Goal: Task Accomplishment & Management: Use online tool/utility

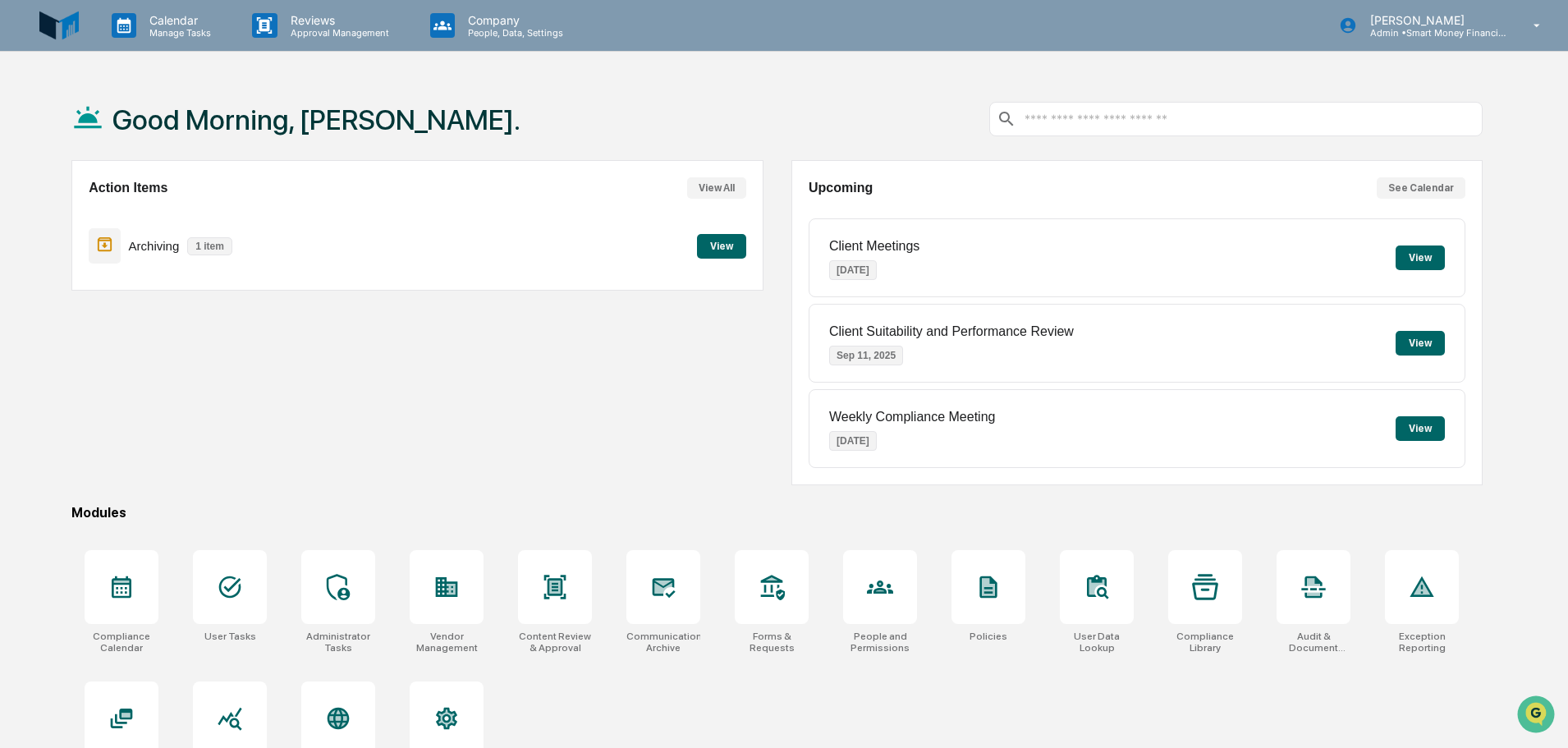
click at [731, 245] on button "View" at bounding box center [721, 246] width 49 height 25
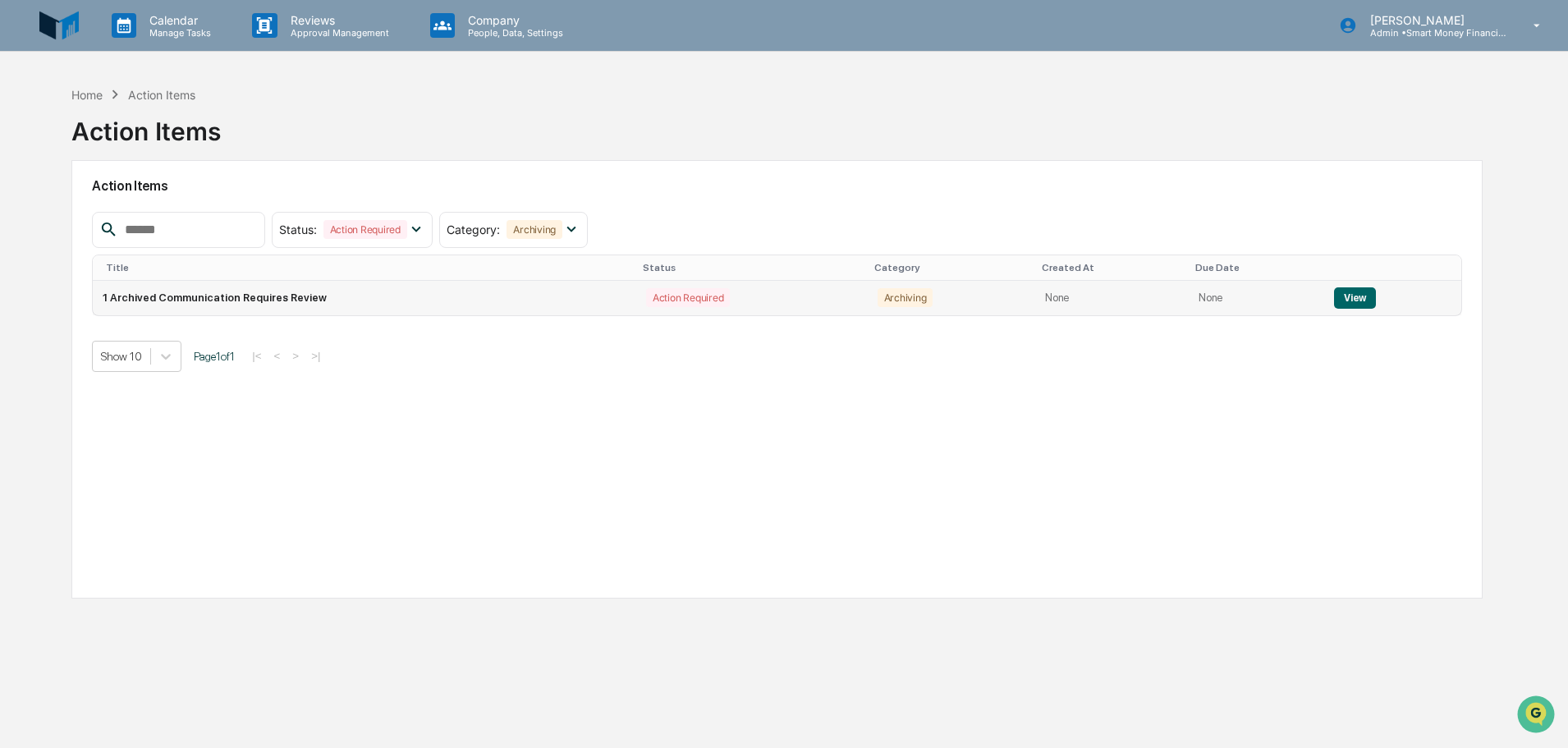
click at [599, 303] on td "1 Archived Communication Requires Review" at bounding box center [364, 298] width 544 height 34
click at [1360, 290] on button "View" at bounding box center [1354, 298] width 42 height 22
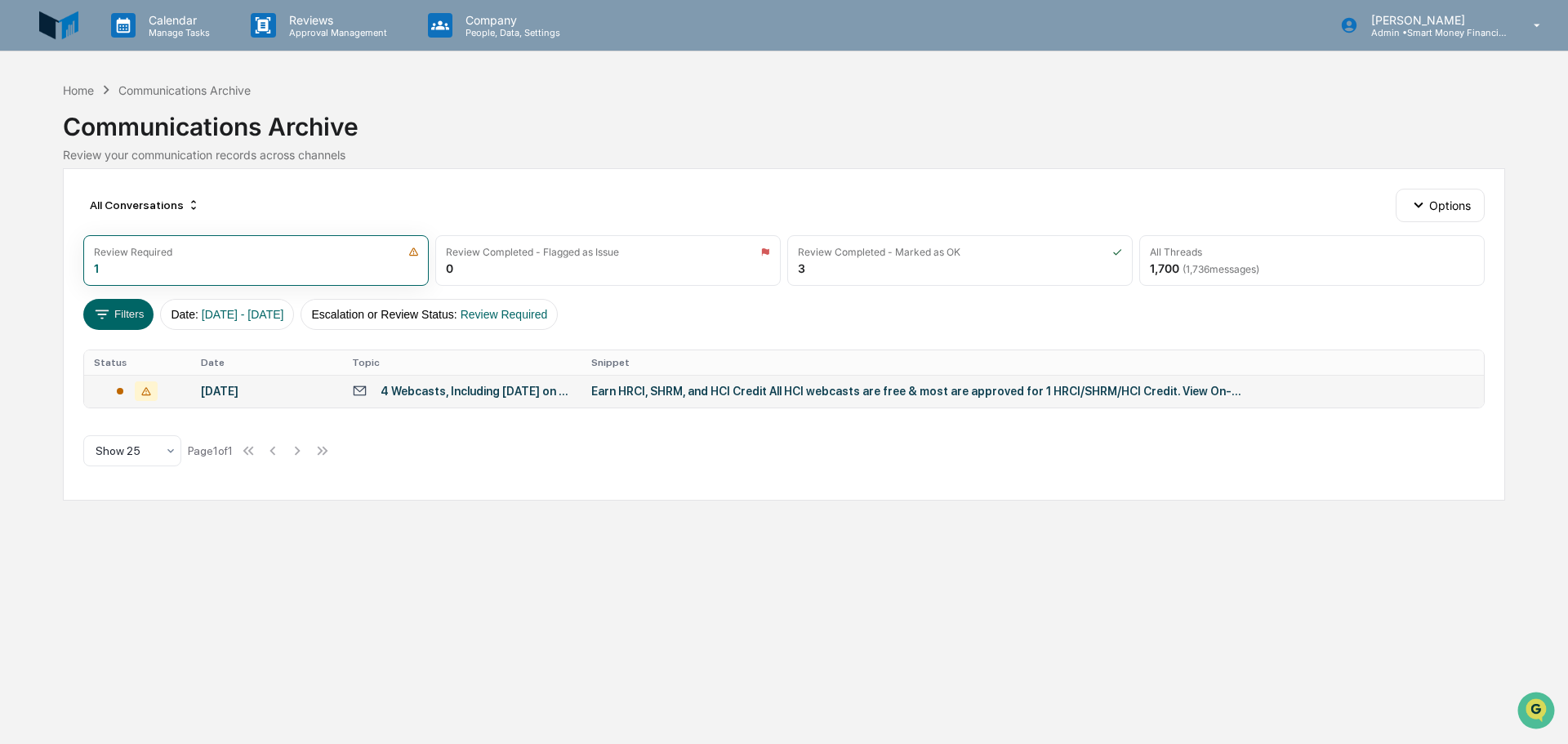
click at [814, 383] on td "Earn HRCI, SHRM, and HCI Credit All HCI webcasts are free & most are approved f…" at bounding box center [1032, 391] width 902 height 33
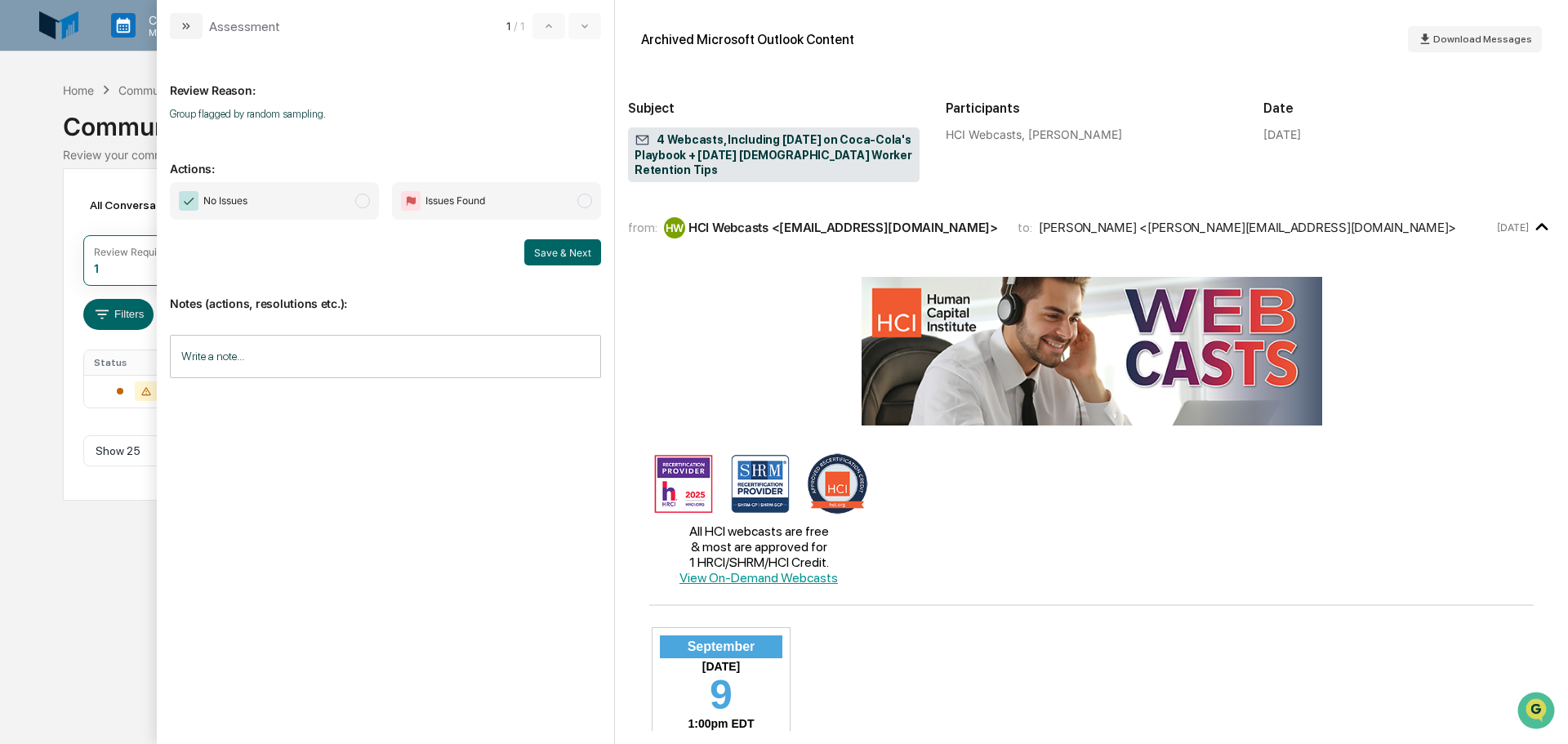
click at [304, 200] on span "No Issues" at bounding box center [274, 201] width 209 height 38
click at [546, 245] on button "Save & Next" at bounding box center [563, 252] width 77 height 26
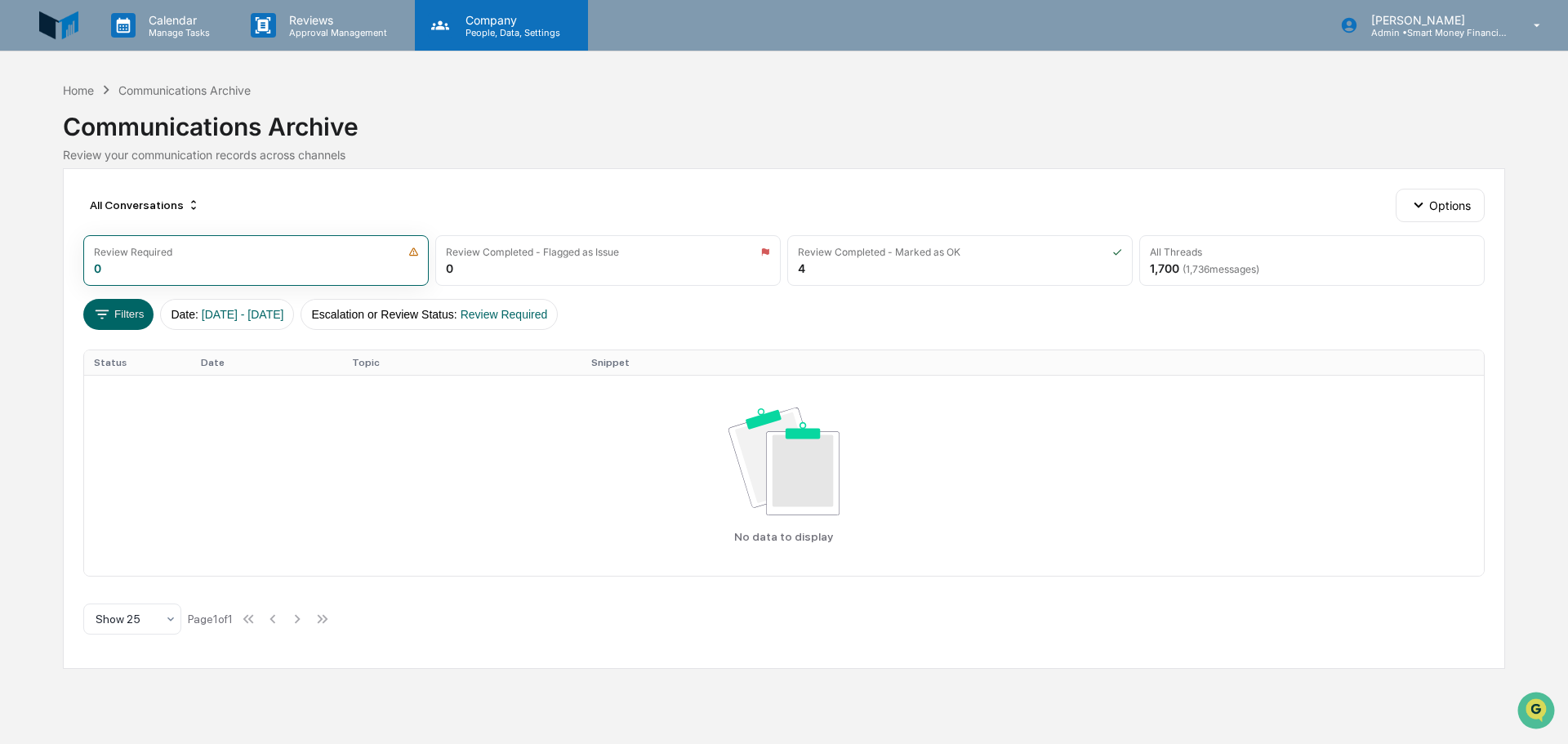
click at [467, 28] on p "People, Data, Settings" at bounding box center [510, 32] width 116 height 11
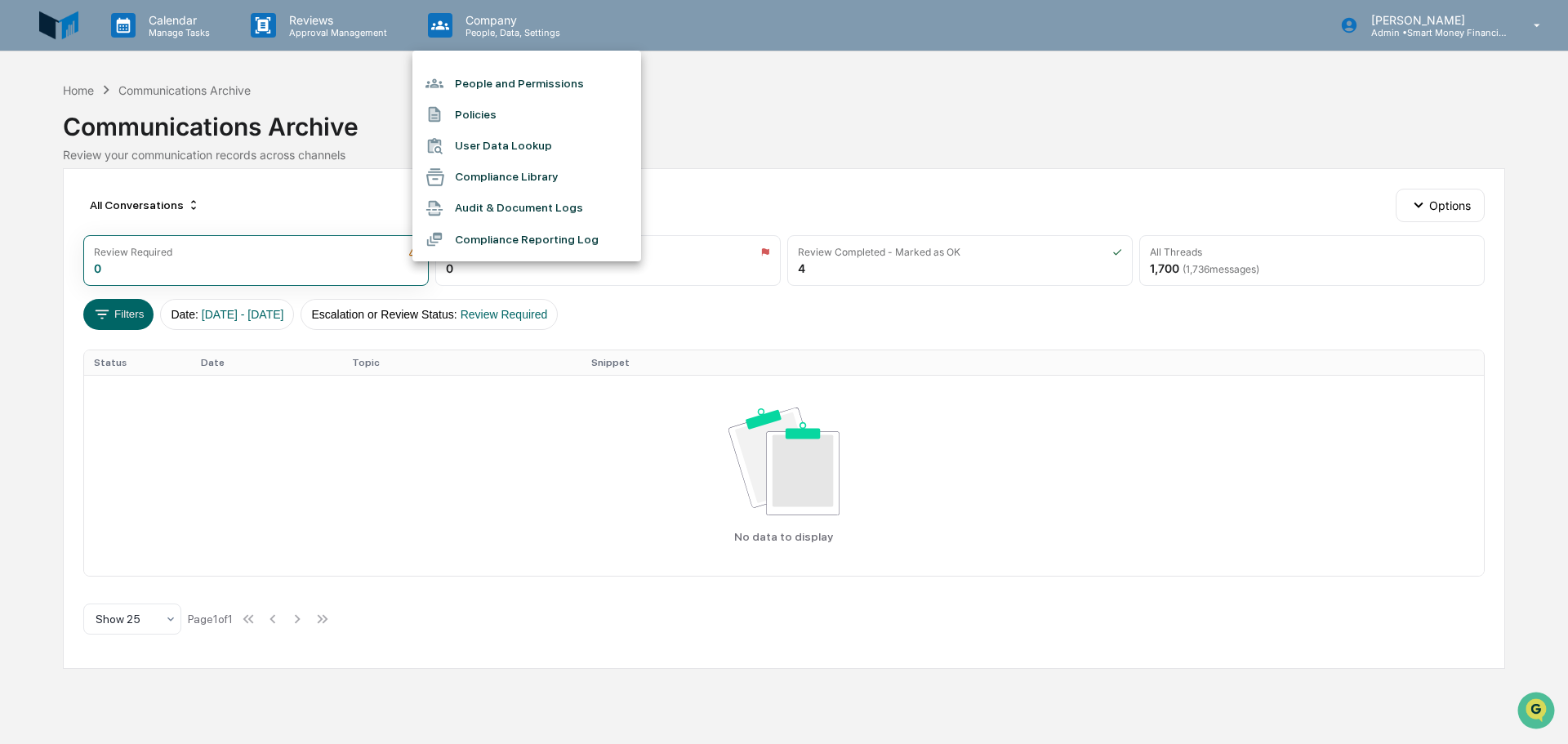
click at [546, 137] on li "User Data Lookup" at bounding box center [526, 146] width 229 height 31
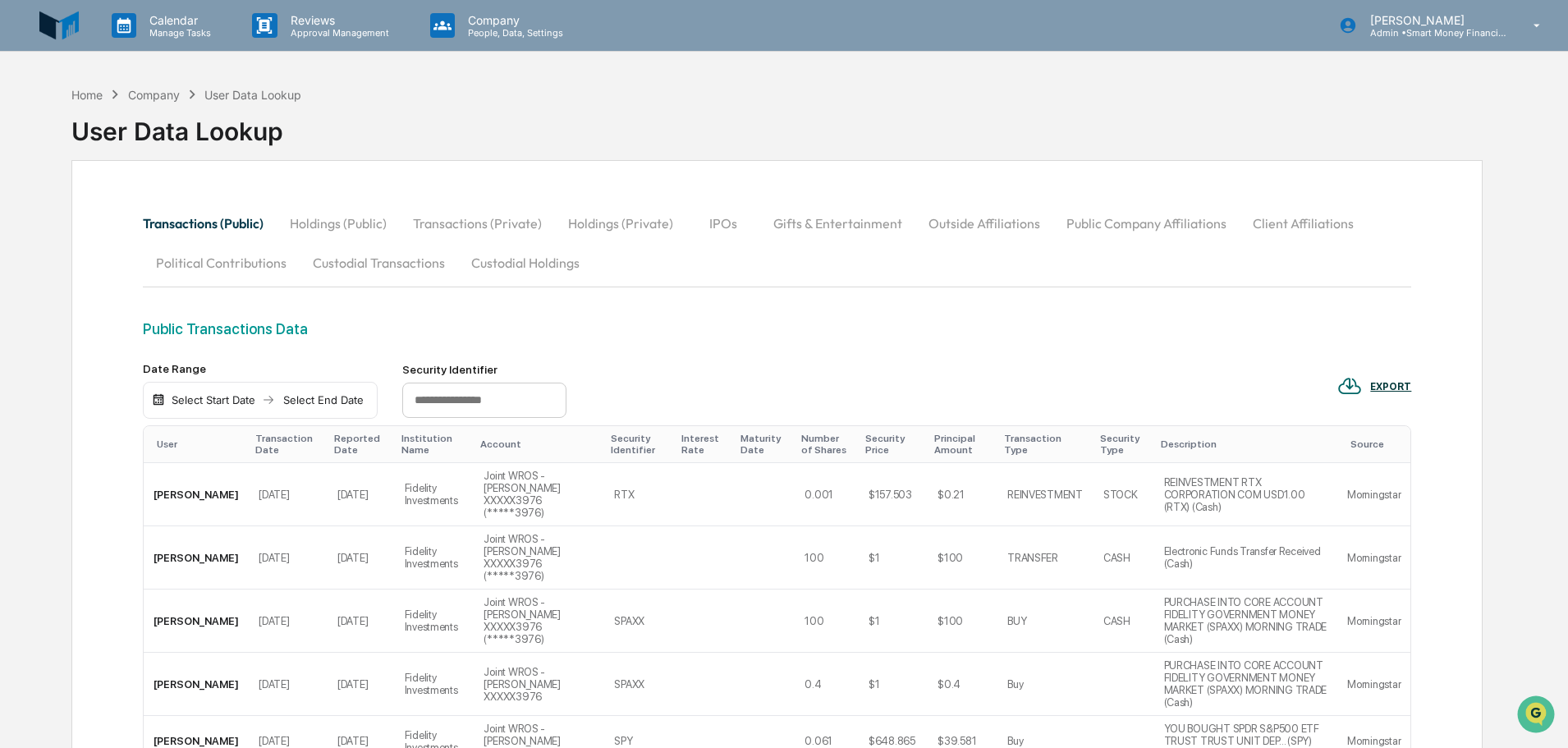
click at [171, 90] on div "Company" at bounding box center [154, 95] width 52 height 14
click at [171, 97] on div "Company" at bounding box center [154, 95] width 52 height 14
click at [221, 33] on div "Calendar Manage Tasks" at bounding box center [167, 26] width 124 height 26
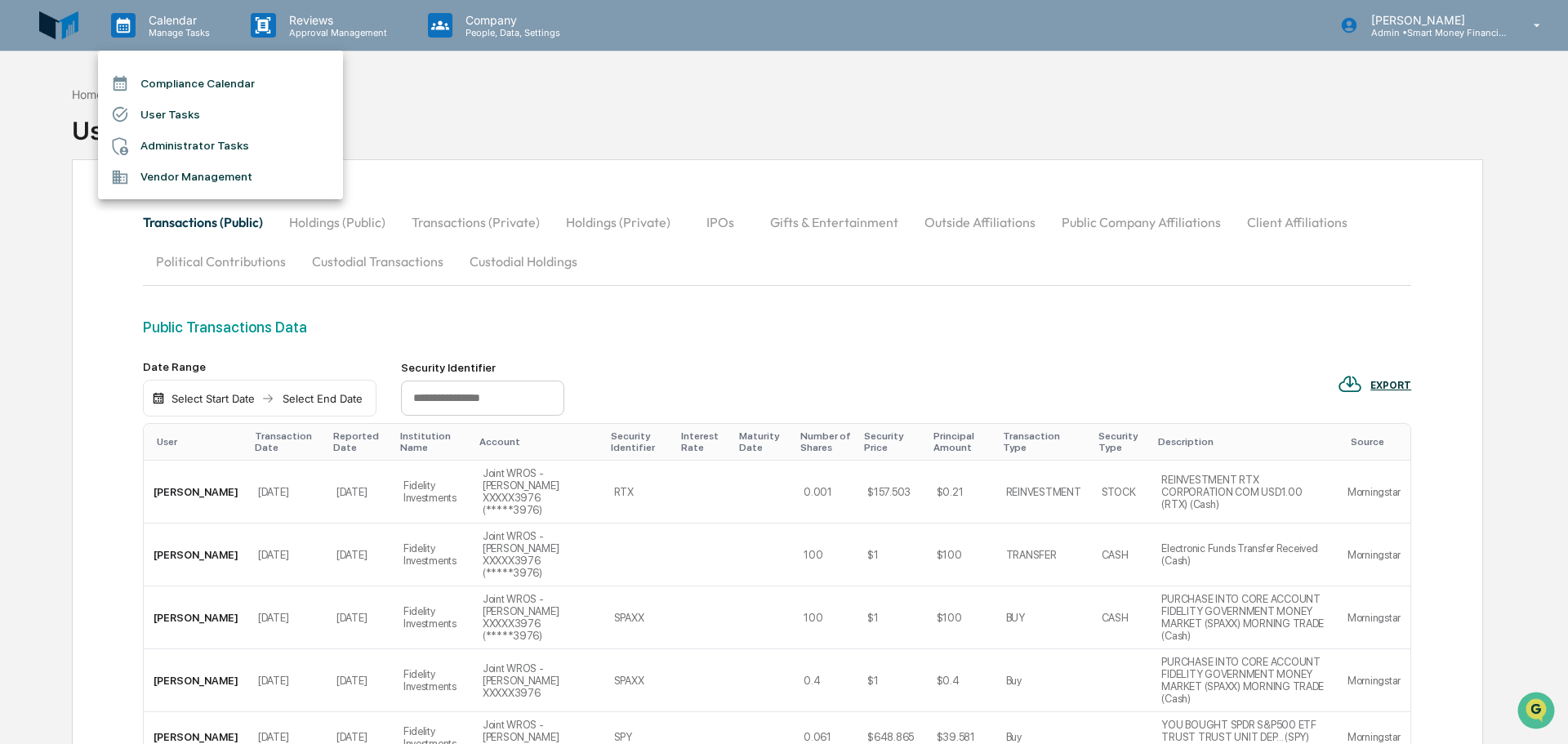
click at [486, 122] on div at bounding box center [784, 372] width 1568 height 744
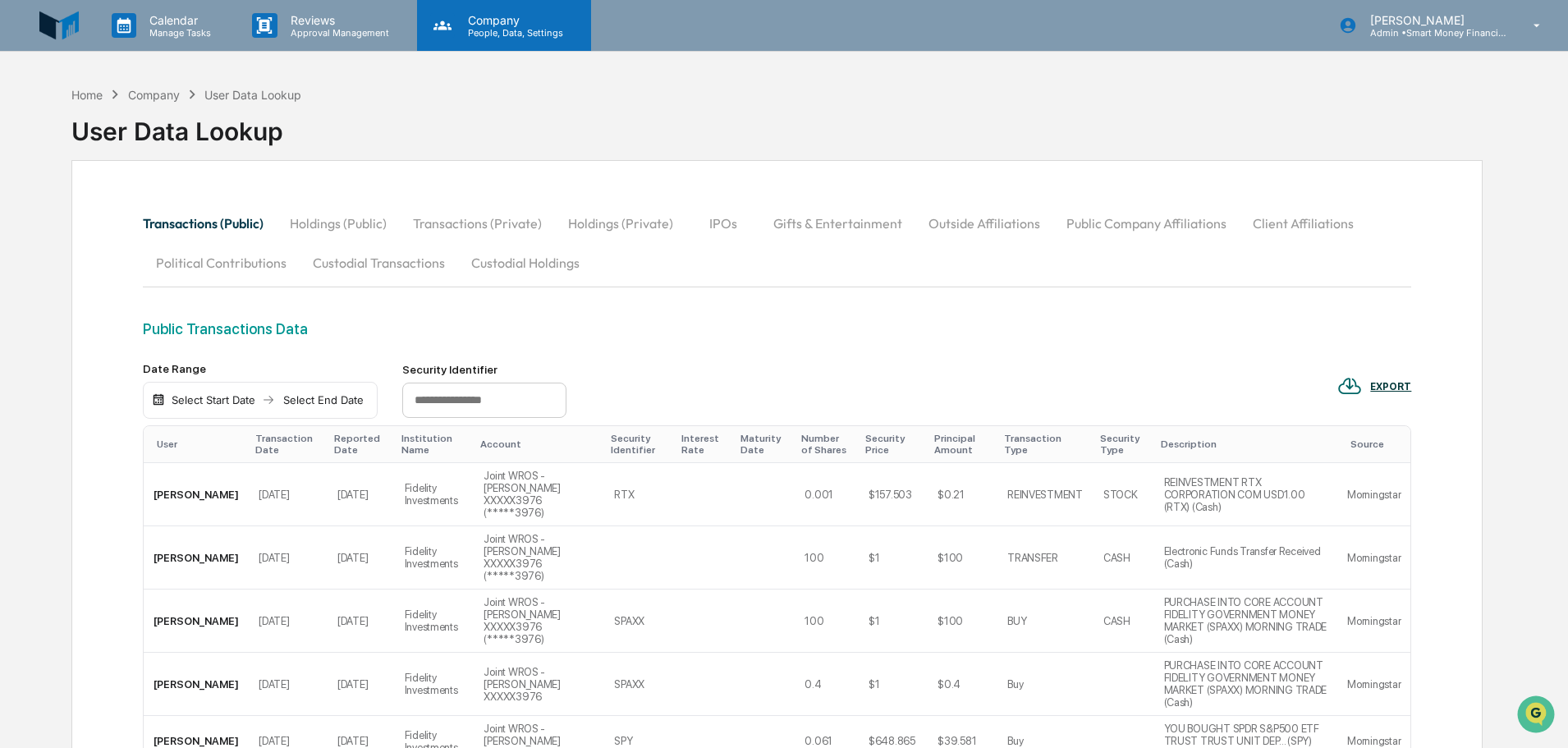
click at [487, 42] on div "Company People, Data, Settings" at bounding box center [504, 25] width 174 height 51
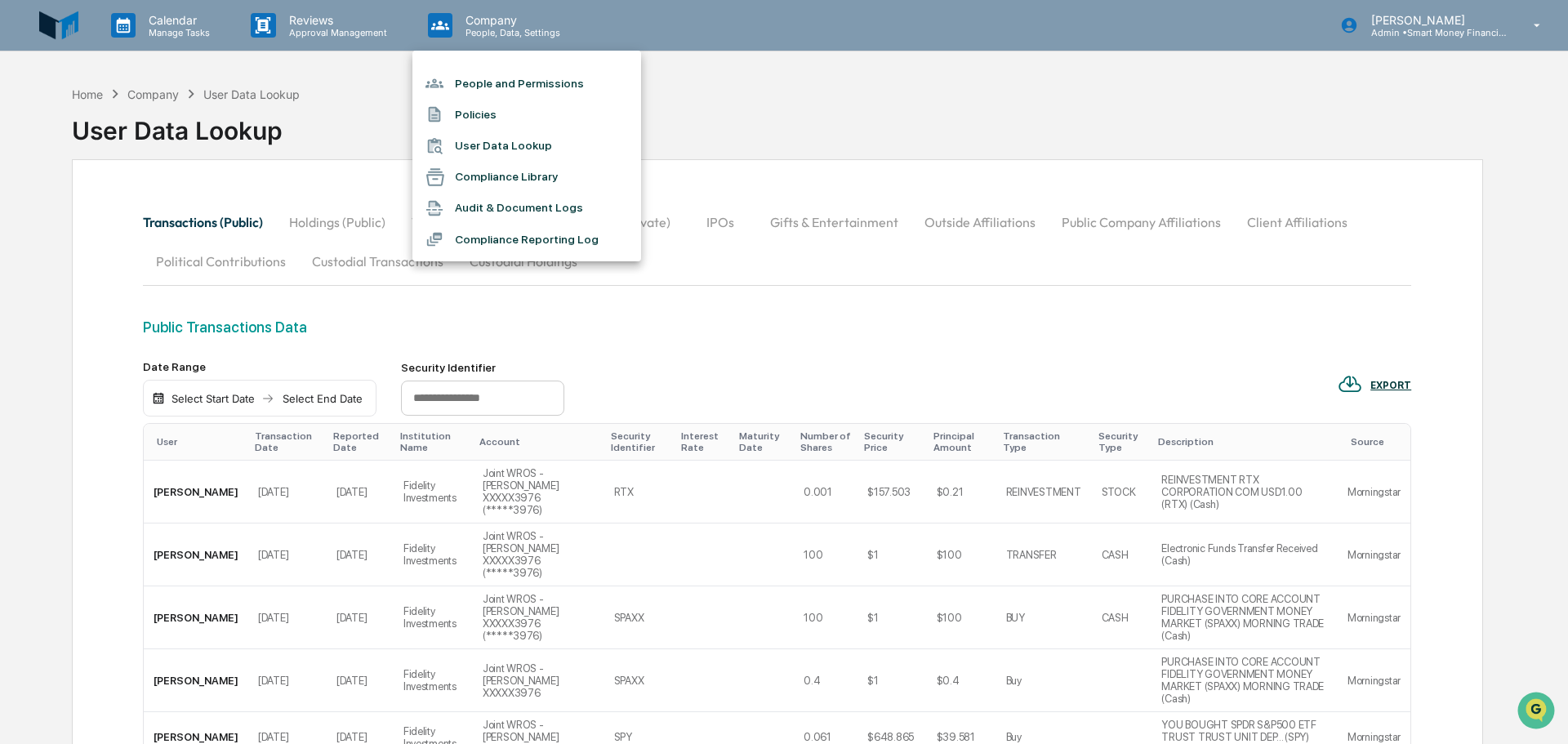
click at [478, 117] on li "Policies" at bounding box center [526, 114] width 229 height 31
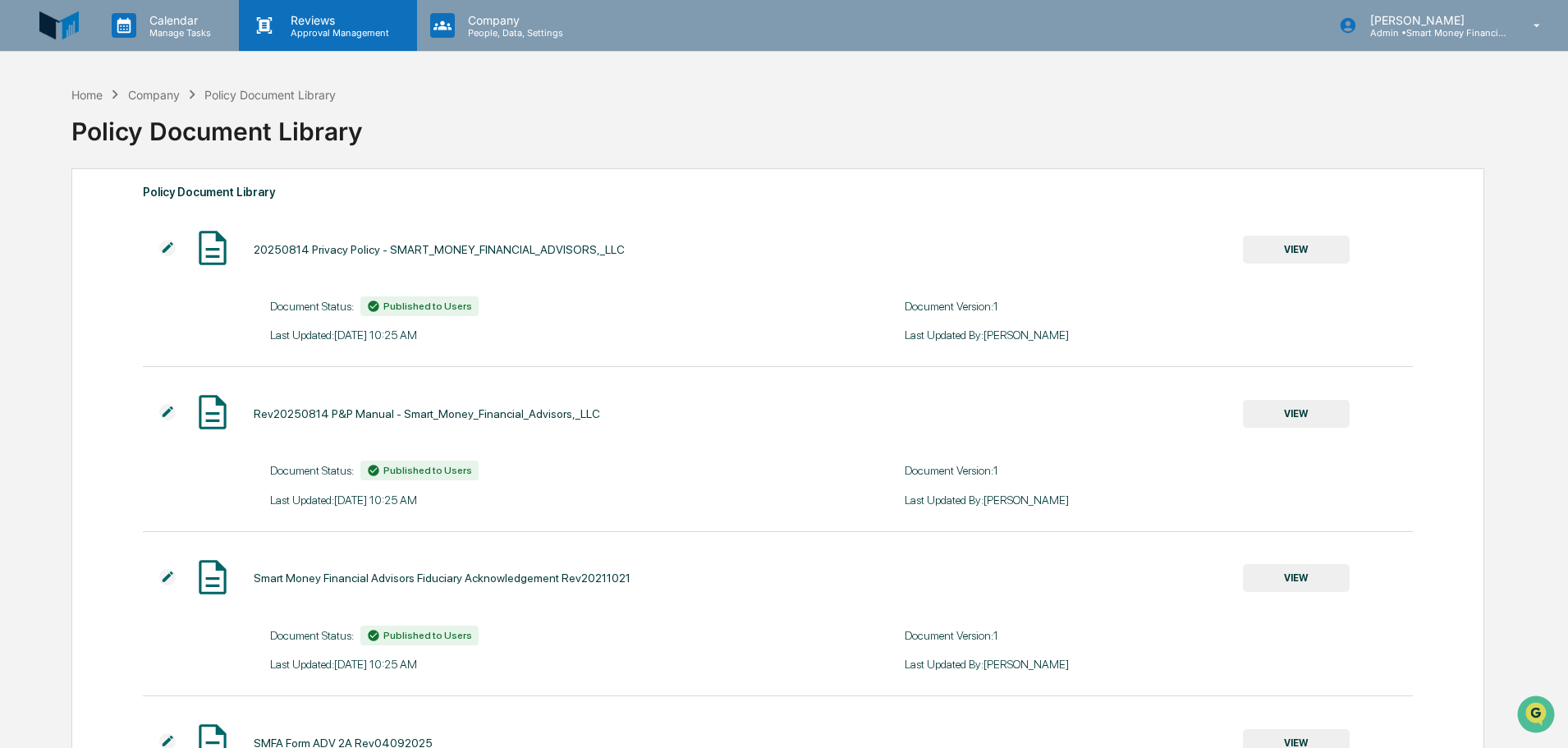
click at [380, 30] on p "Approval Management" at bounding box center [337, 32] width 120 height 11
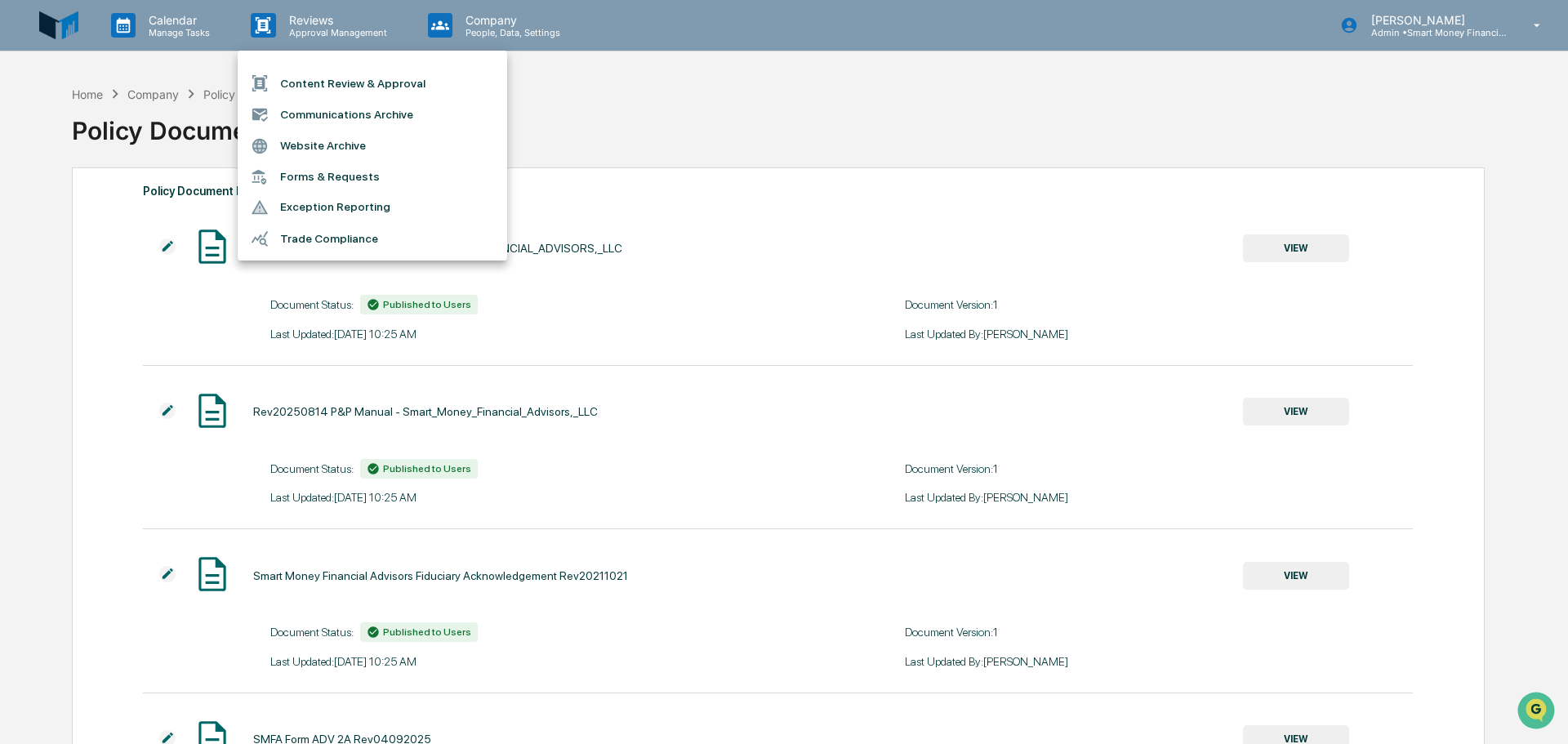
click at [441, 43] on div at bounding box center [784, 372] width 1568 height 744
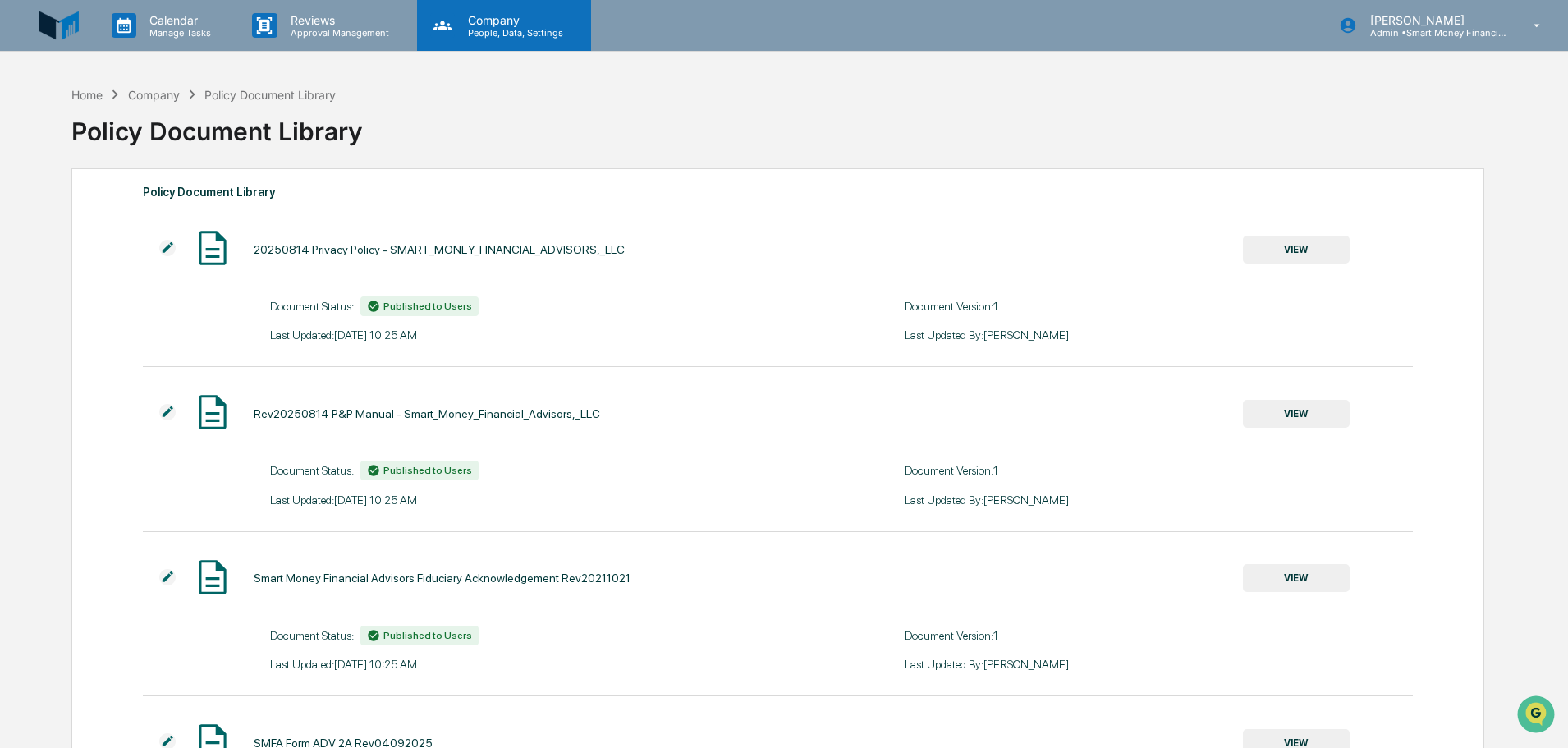
click at [449, 30] on icon at bounding box center [442, 25] width 25 height 25
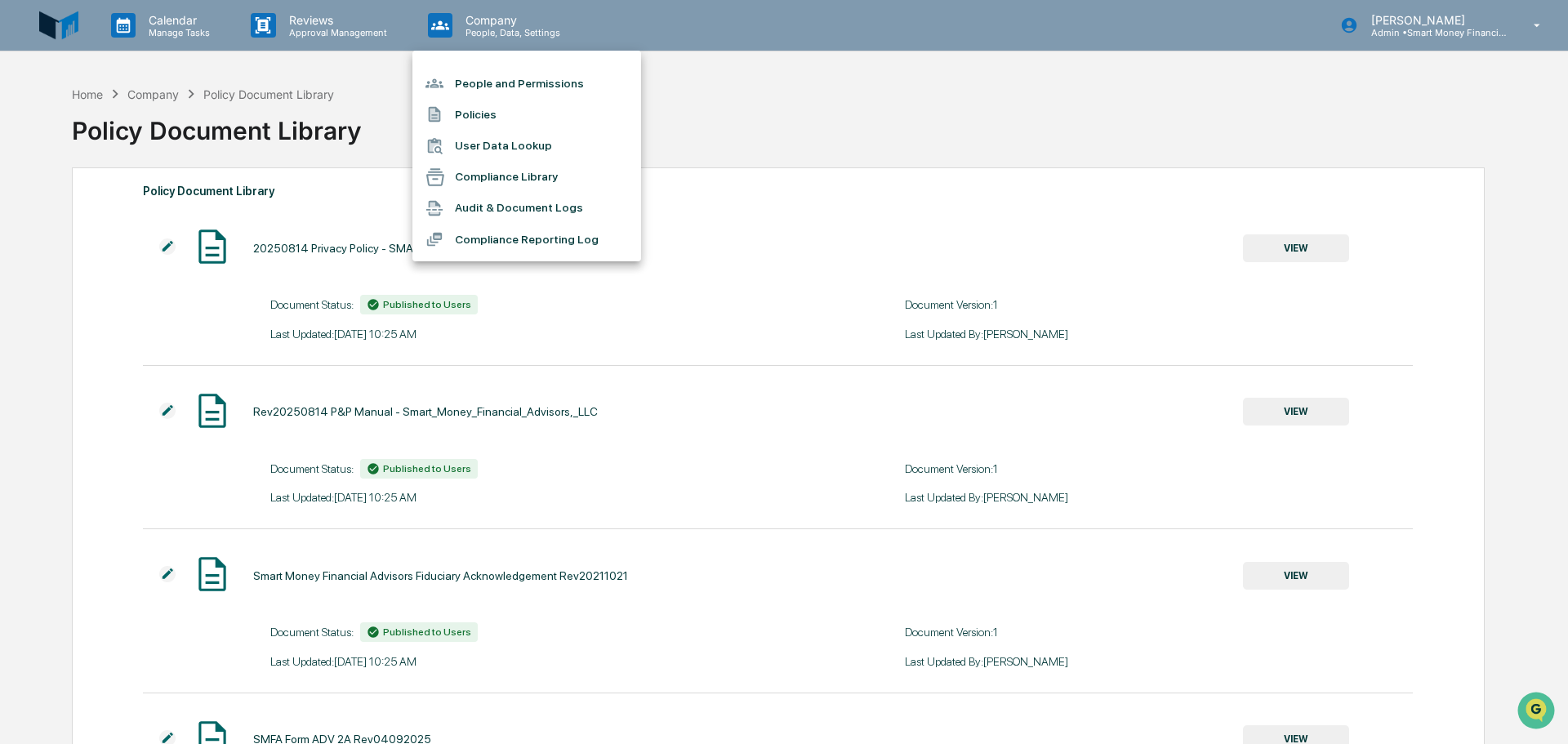
click at [513, 236] on li "Compliance Reporting Log" at bounding box center [526, 239] width 229 height 31
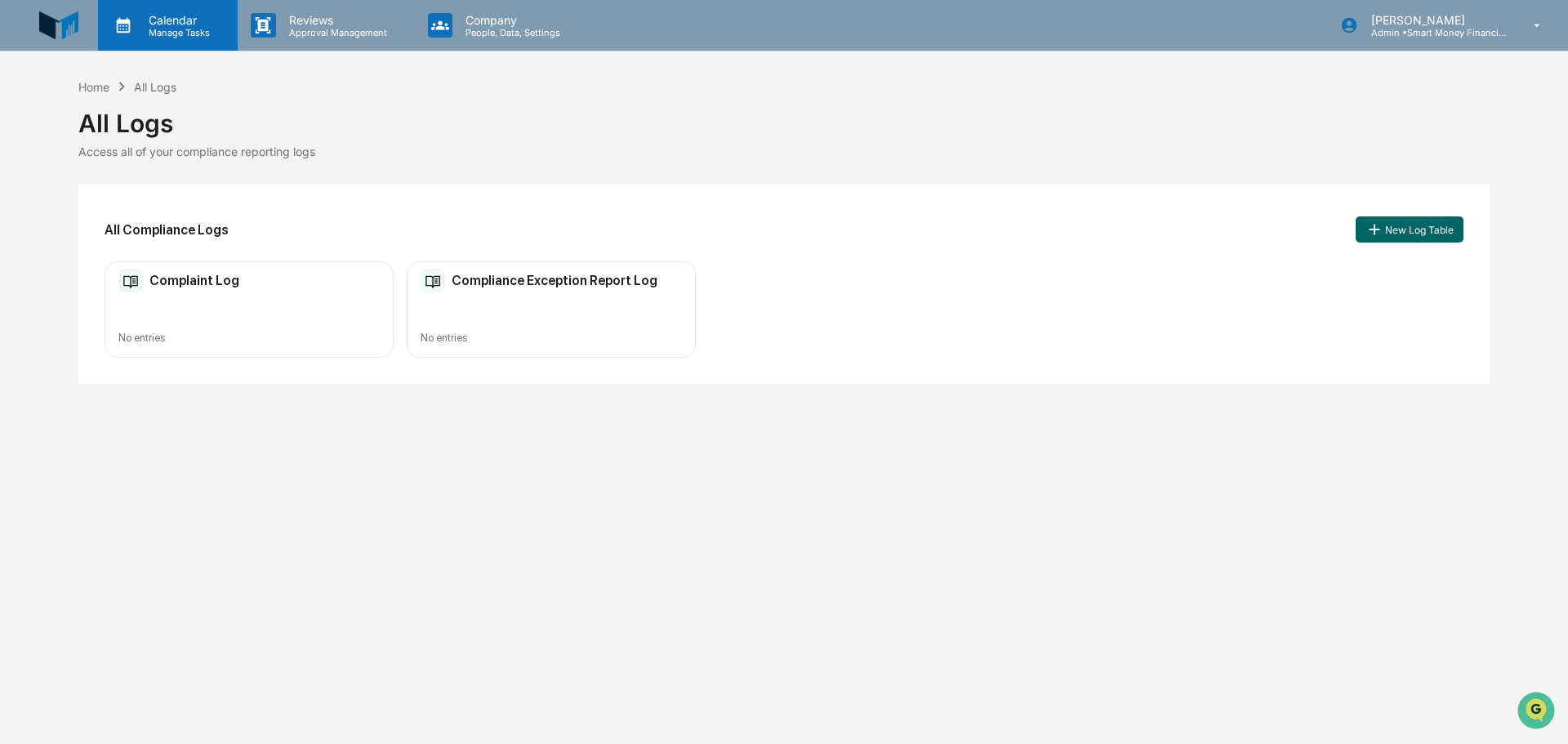
click at [154, 7] on div "Calendar Manage Tasks" at bounding box center [167, 25] width 140 height 51
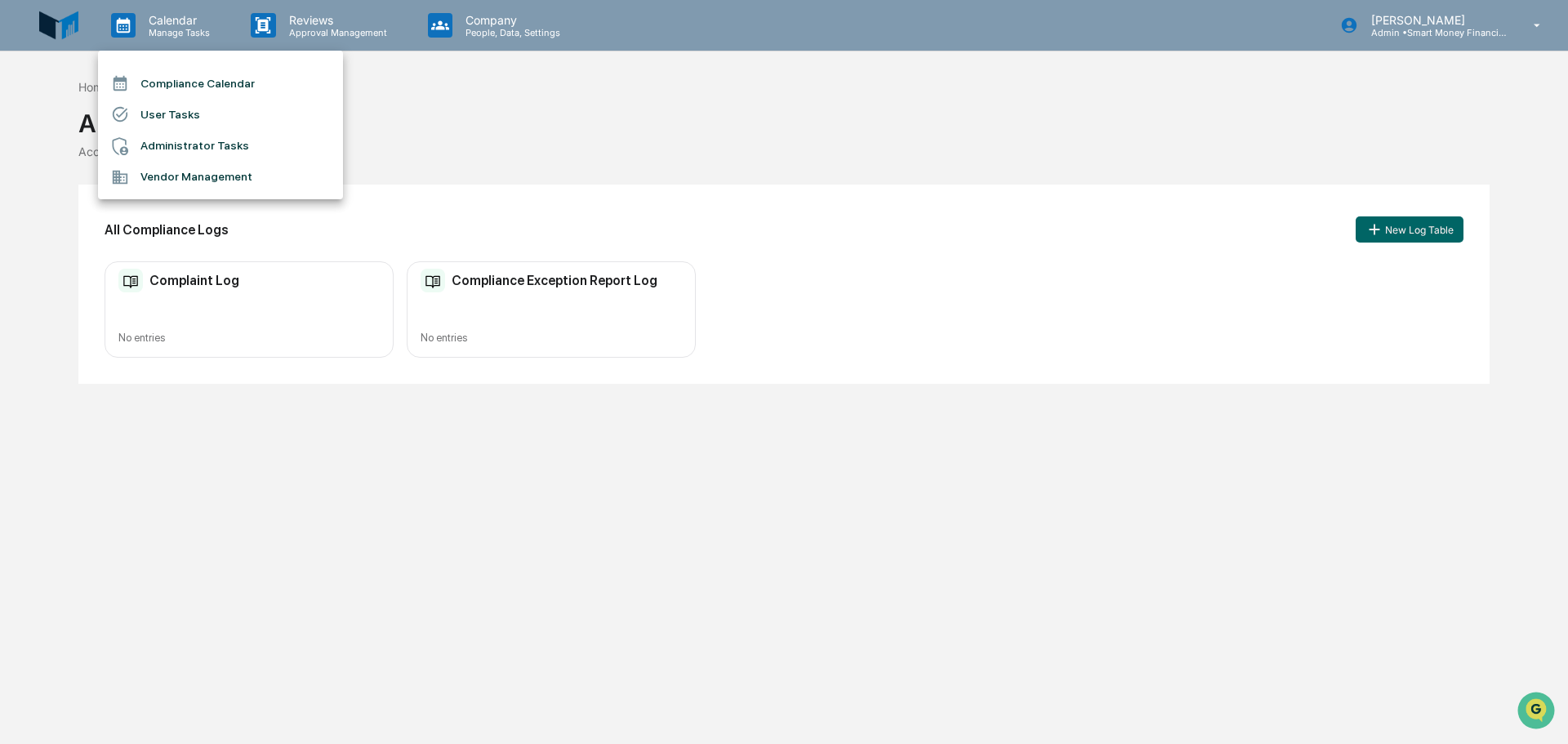
click at [247, 76] on li "Compliance Calendar" at bounding box center [220, 83] width 245 height 31
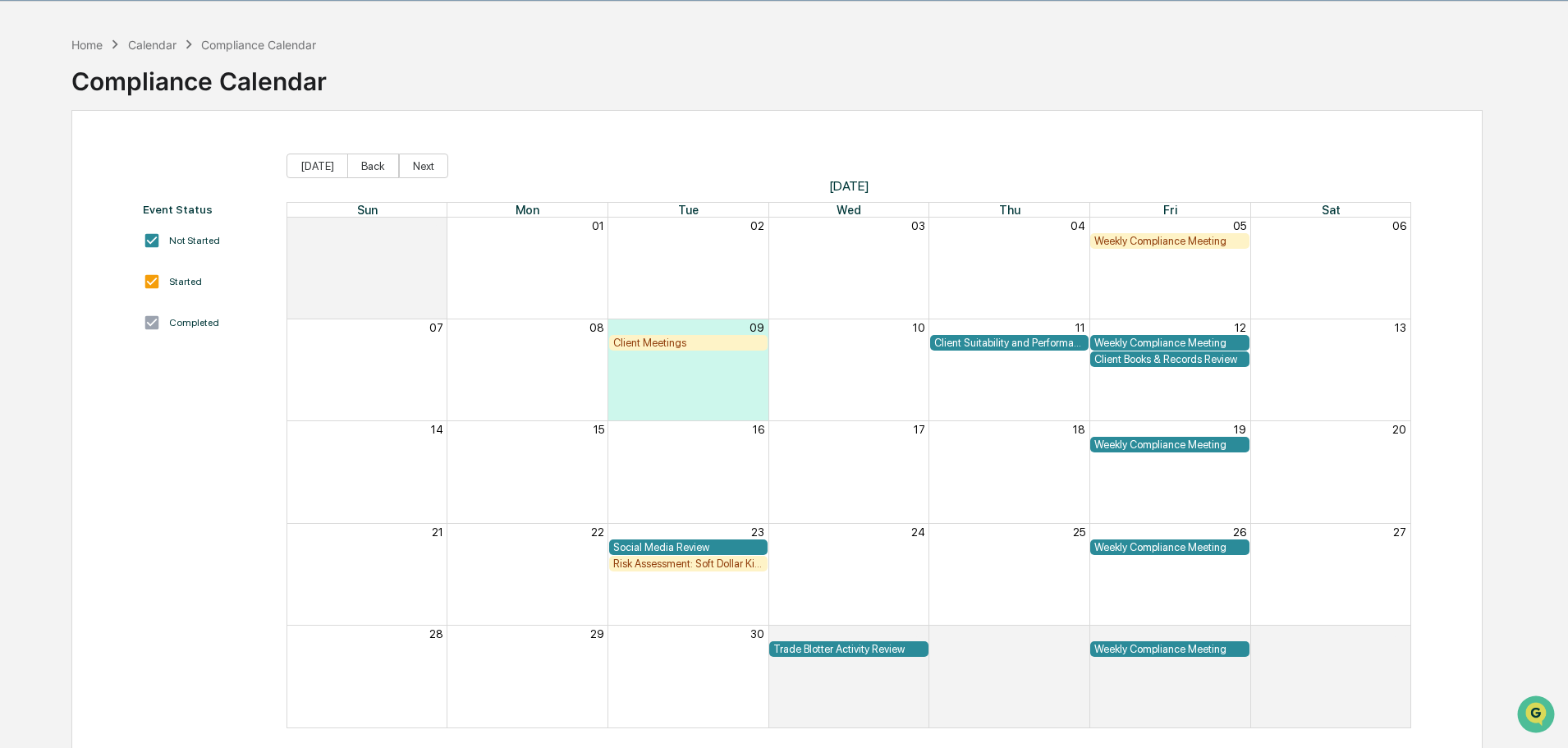
scroll to position [78, 0]
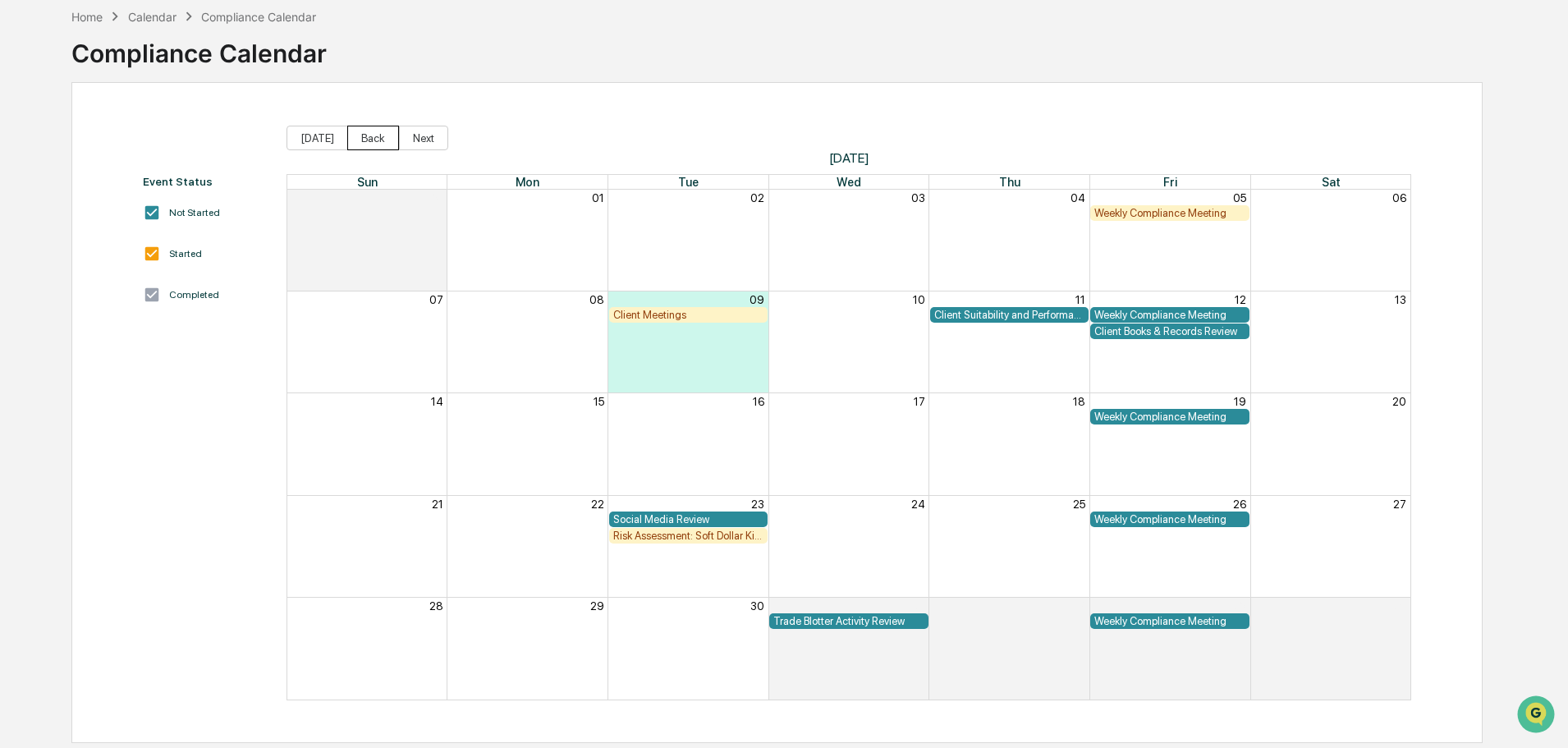
click at [348, 140] on button "Back" at bounding box center [373, 138] width 52 height 25
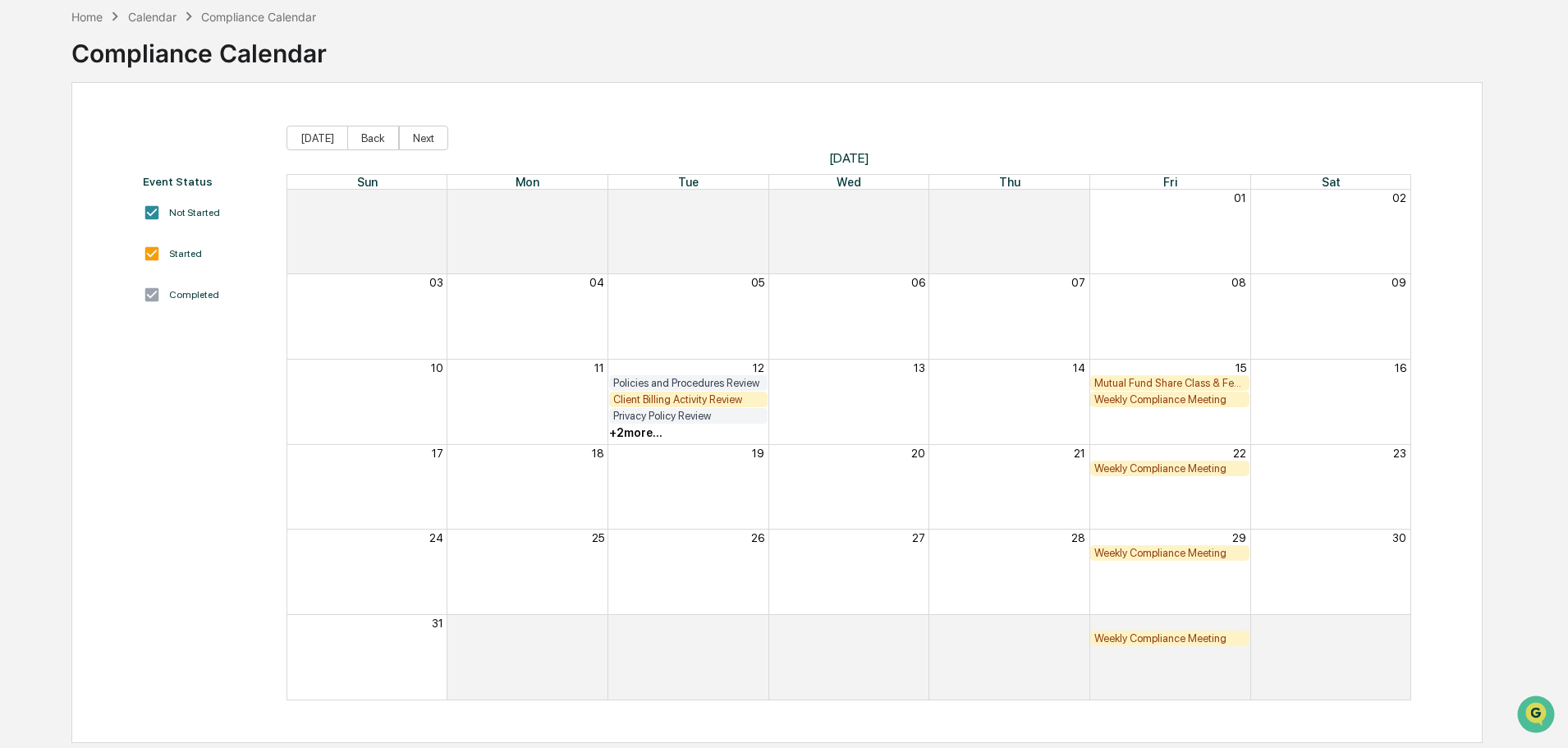
click at [657, 434] on div "+ 2 more..." at bounding box center [636, 433] width 53 height 13
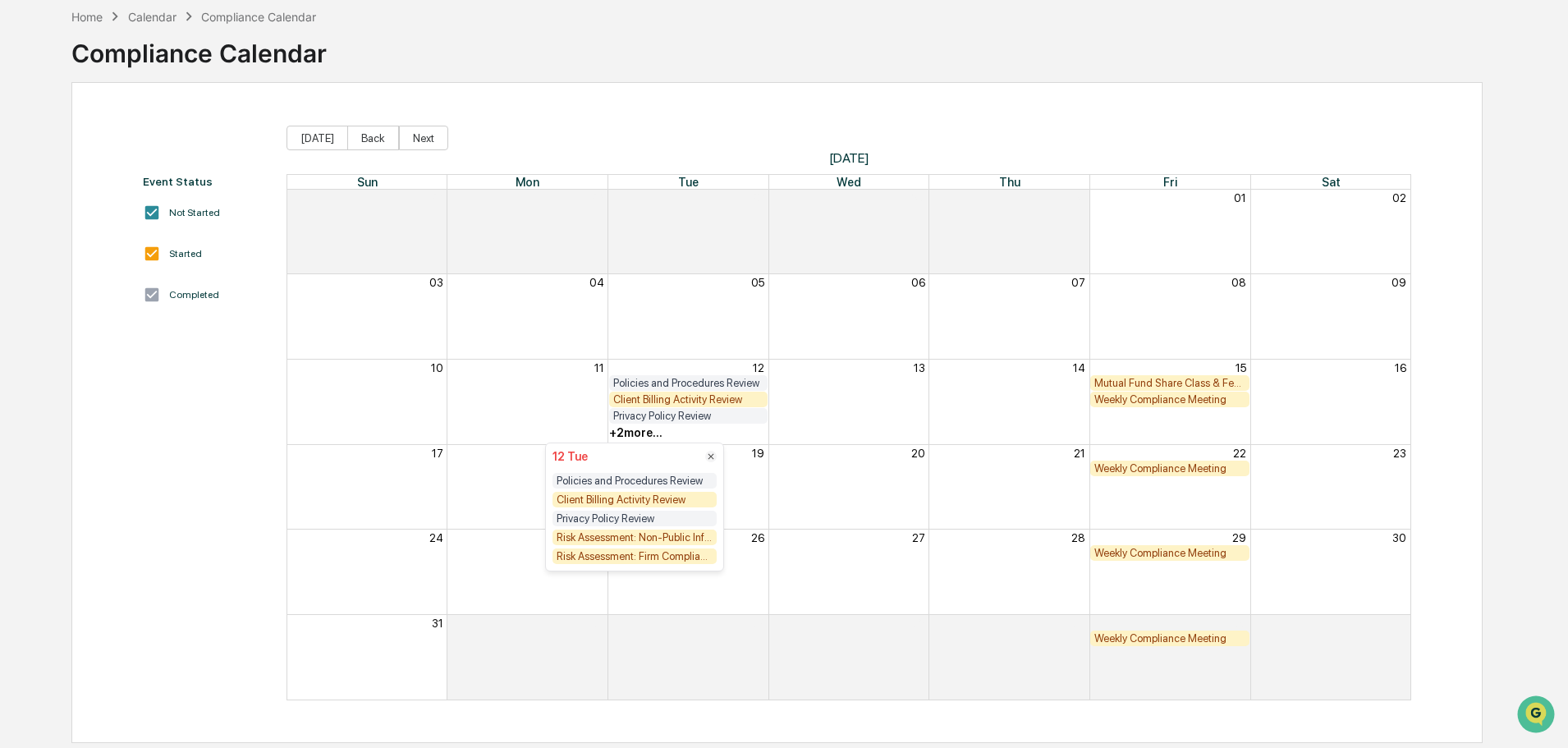
click at [665, 495] on div "Client Billing Activity Review" at bounding box center [634, 500] width 165 height 16
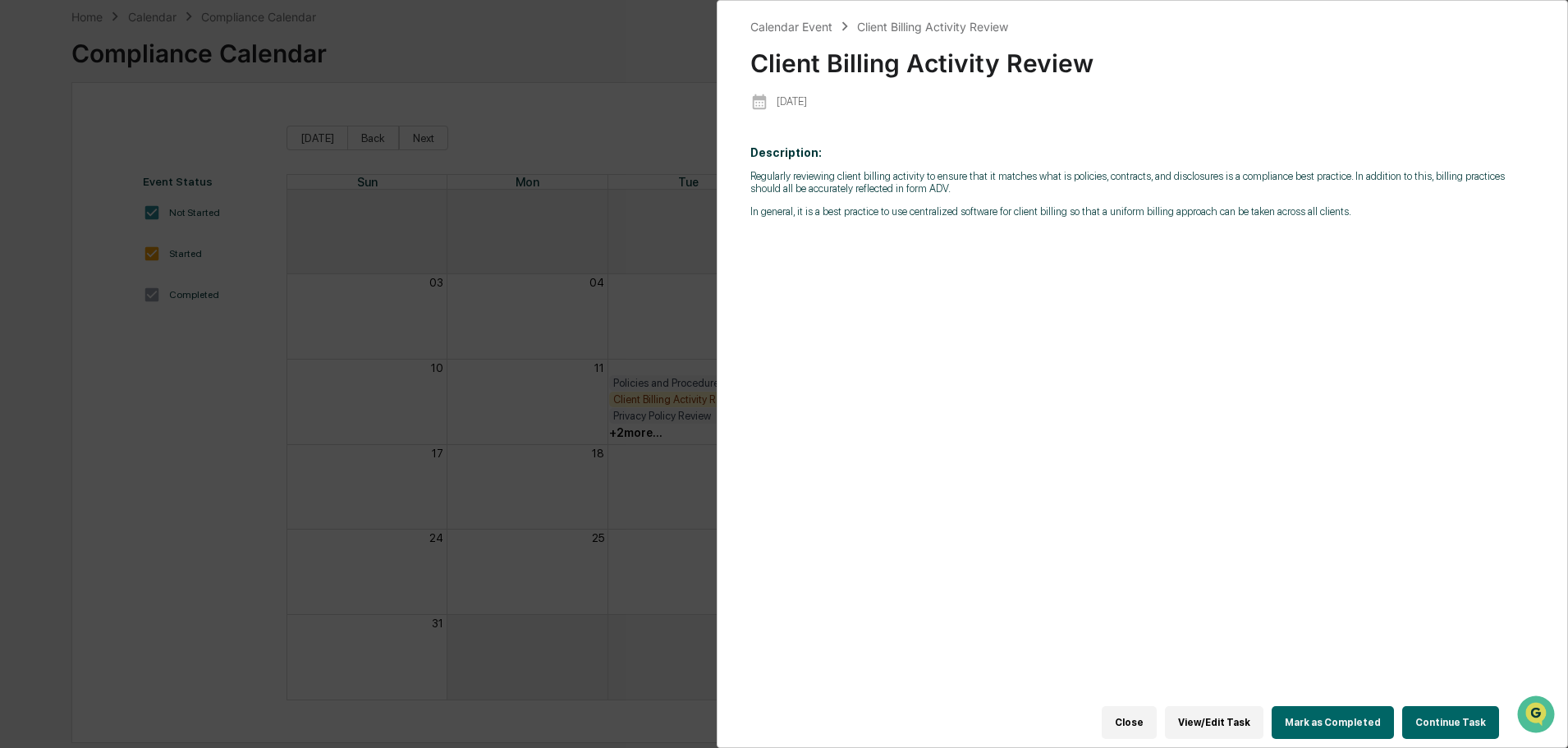
click at [1435, 717] on button "Continue Task" at bounding box center [1451, 722] width 96 height 33
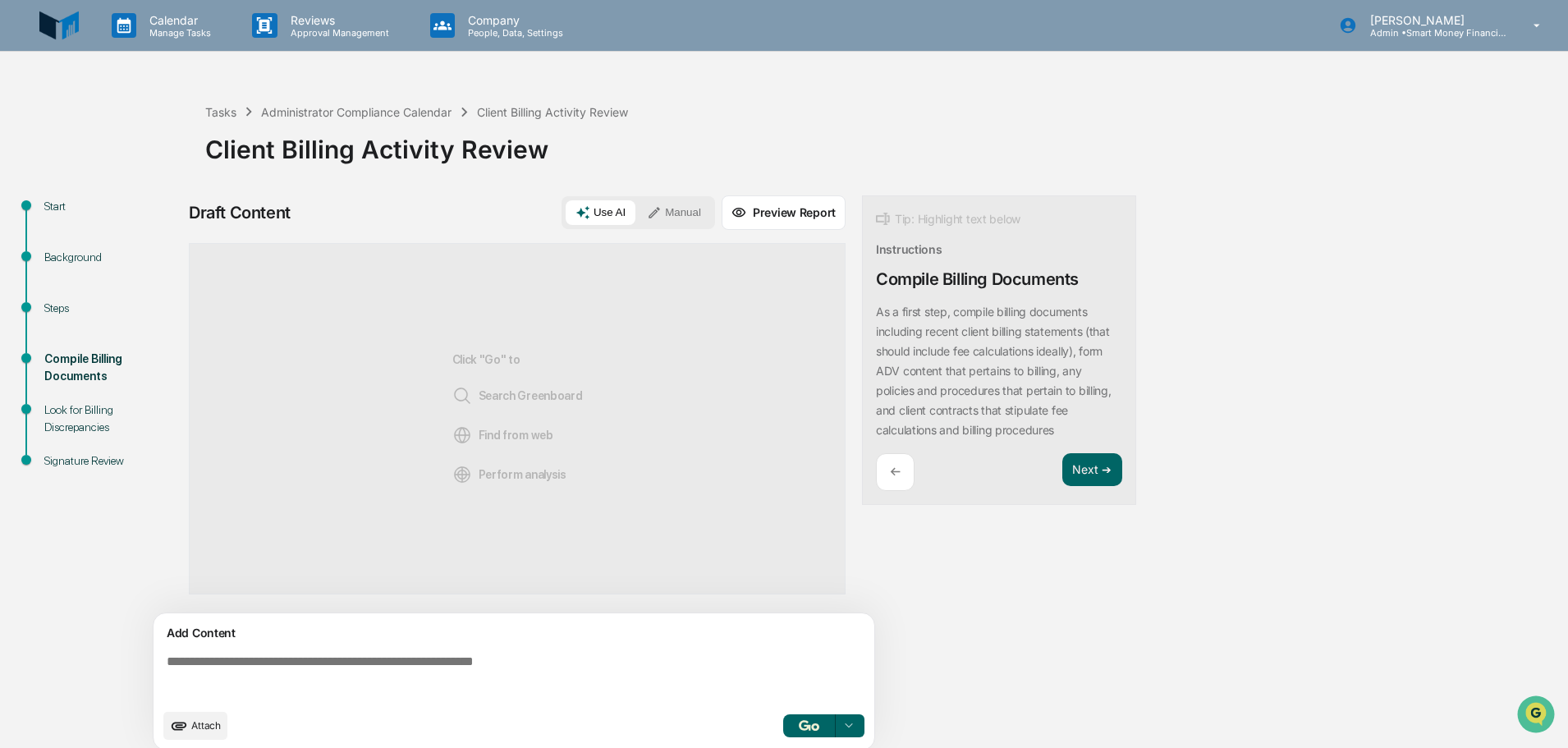
click at [299, 654] on textarea at bounding box center [517, 677] width 714 height 59
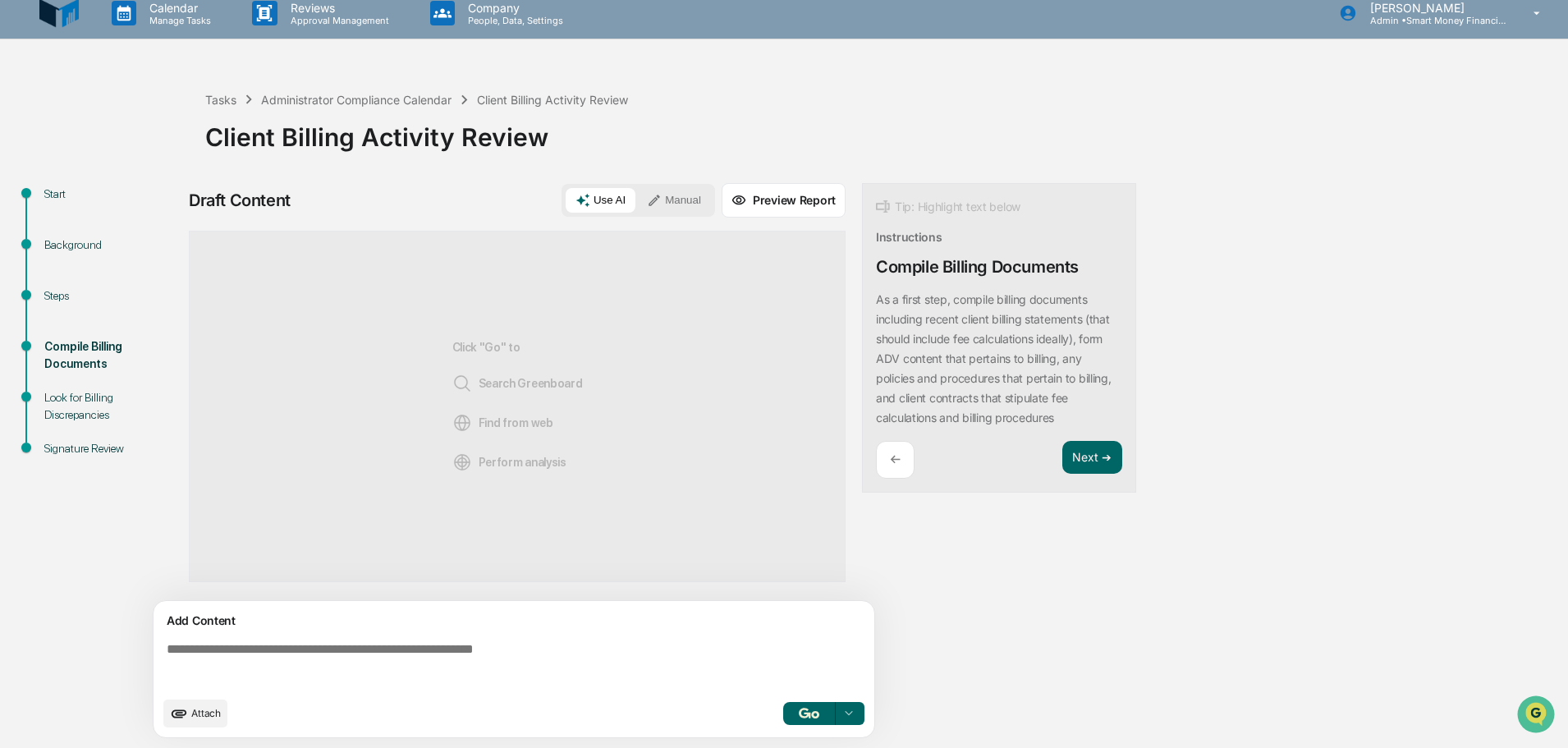
click at [1023, 414] on p "As a first step, compile billing documents including recent client billing stat…" at bounding box center [993, 358] width 235 height 132
click at [521, 642] on textarea at bounding box center [517, 665] width 714 height 59
click at [685, 190] on button "Manual" at bounding box center [674, 200] width 74 height 25
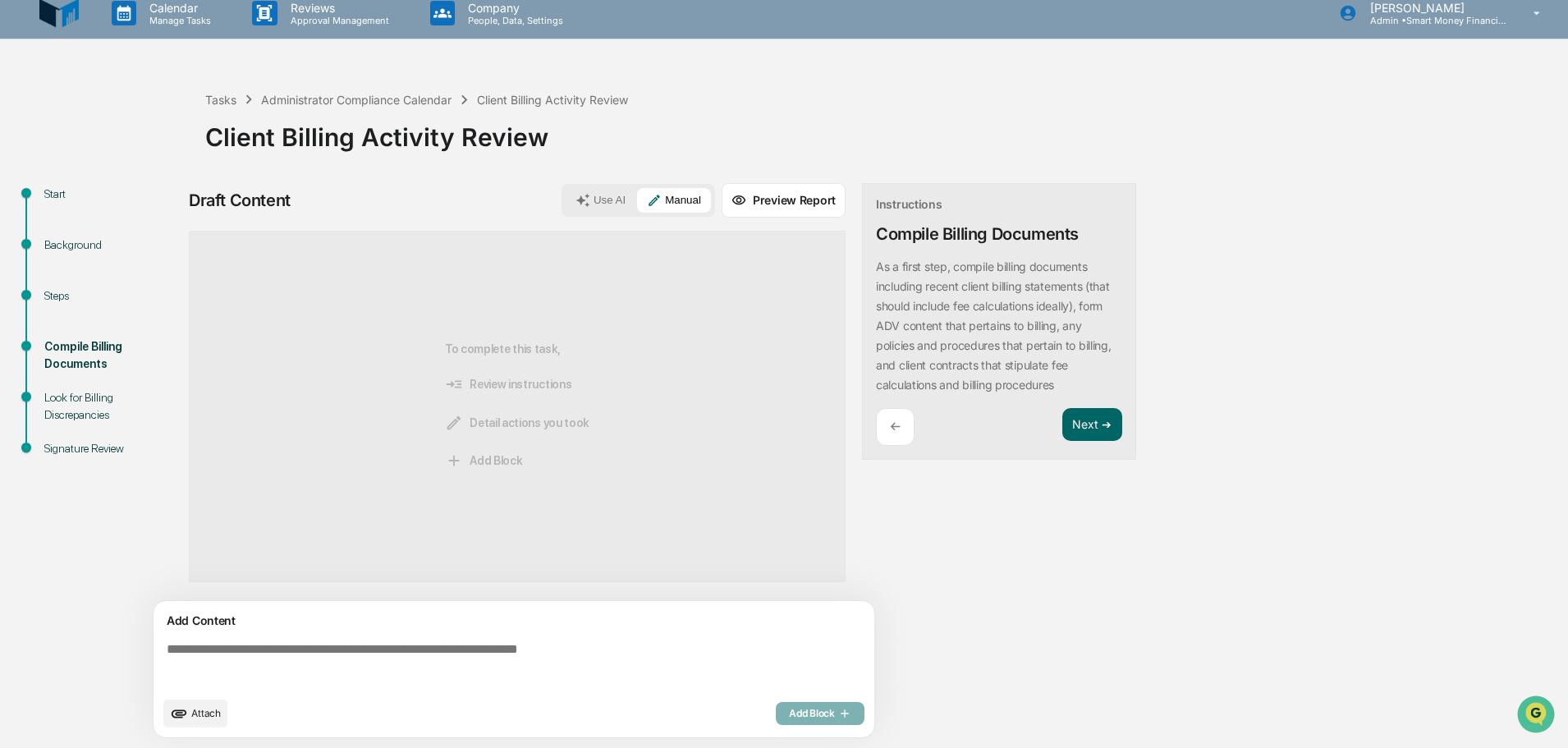
click at [590, 204] on icon at bounding box center [583, 200] width 14 height 14
